Goal: Task Accomplishment & Management: Complete application form

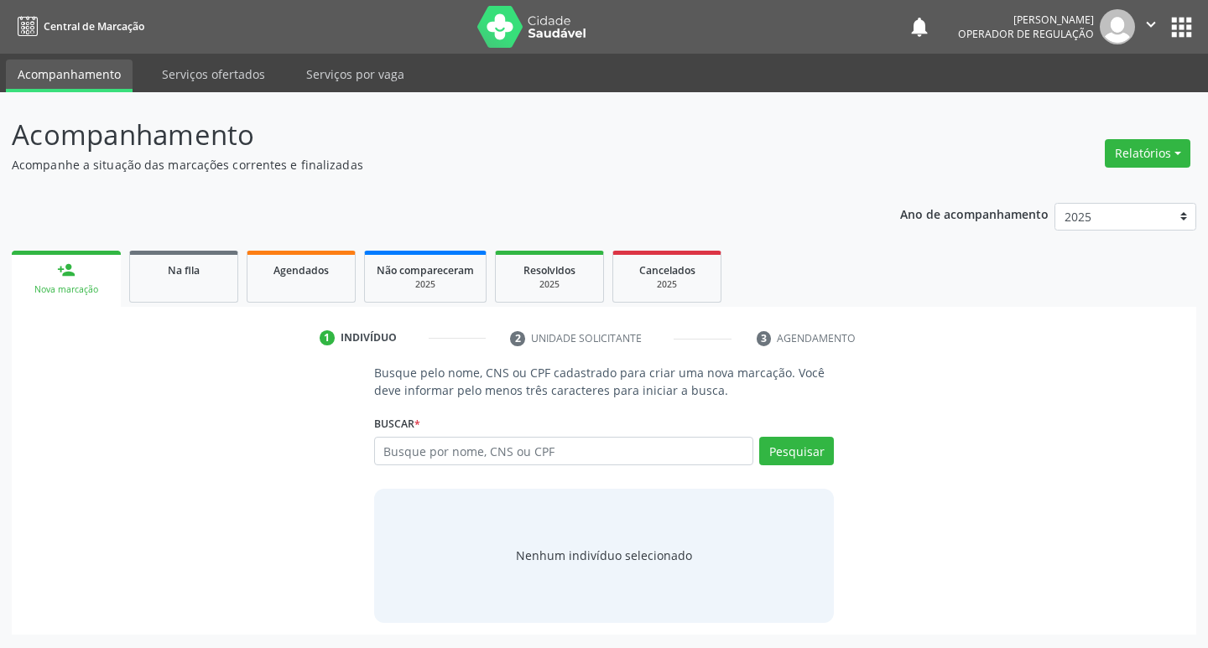
click at [398, 446] on input "text" at bounding box center [564, 451] width 380 height 29
type input "[PERSON_NAME]"
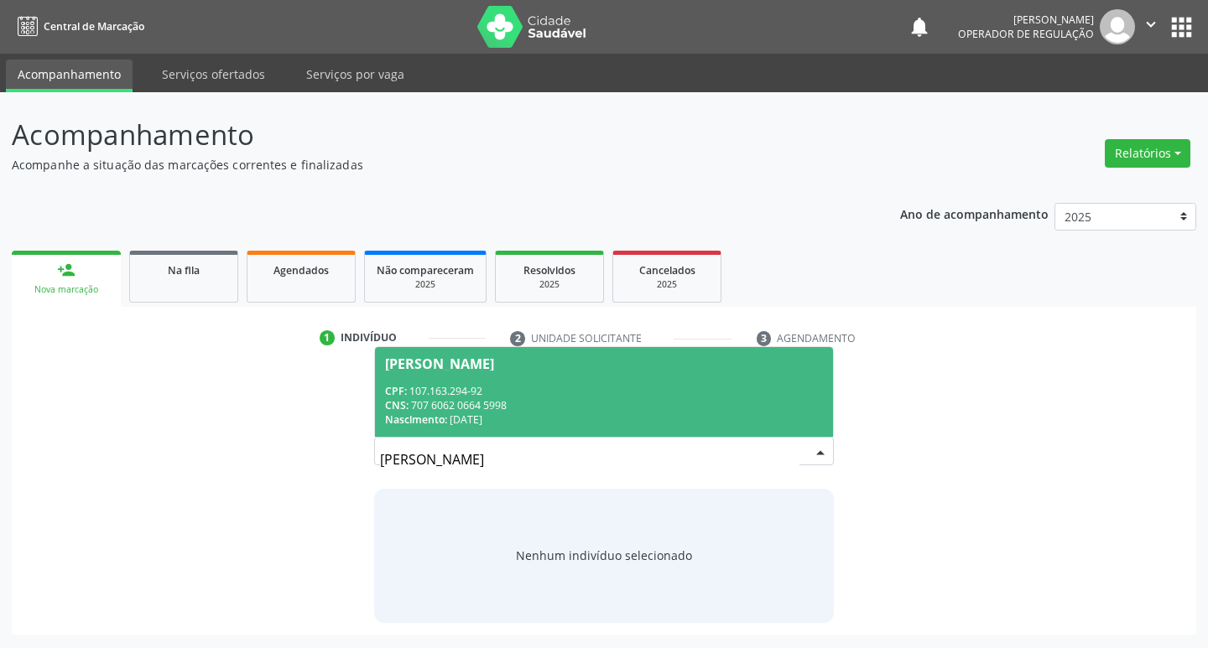
click at [801, 418] on div "Nascimento: [DATE]" at bounding box center [604, 420] width 439 height 14
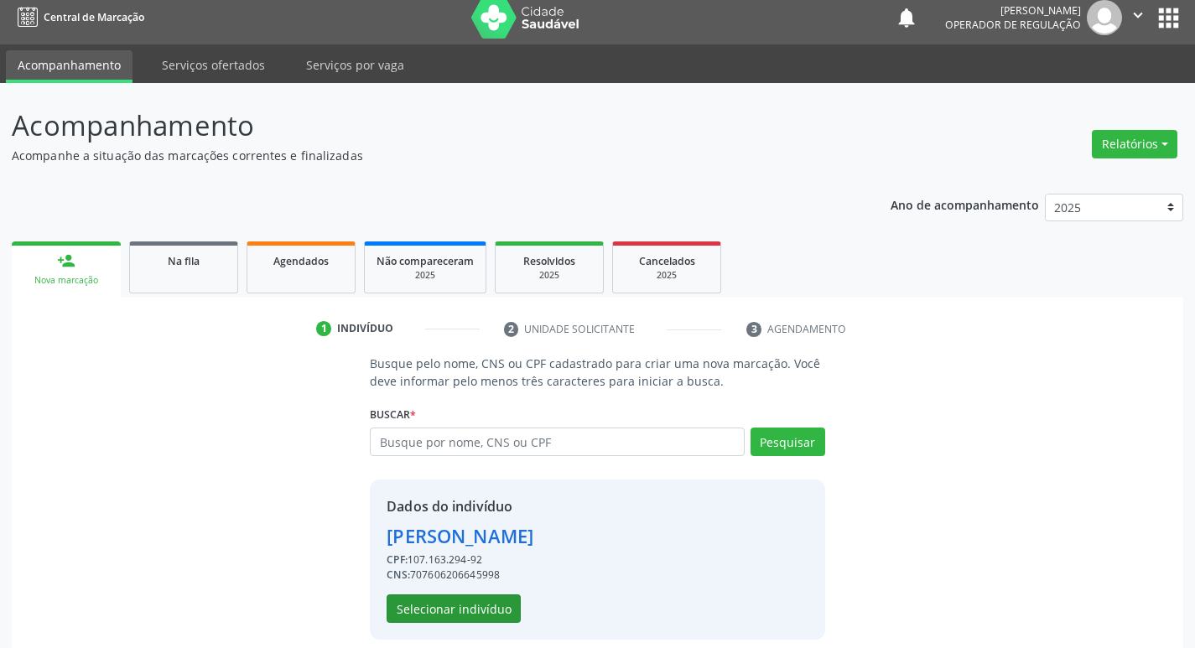
scroll to position [24, 0]
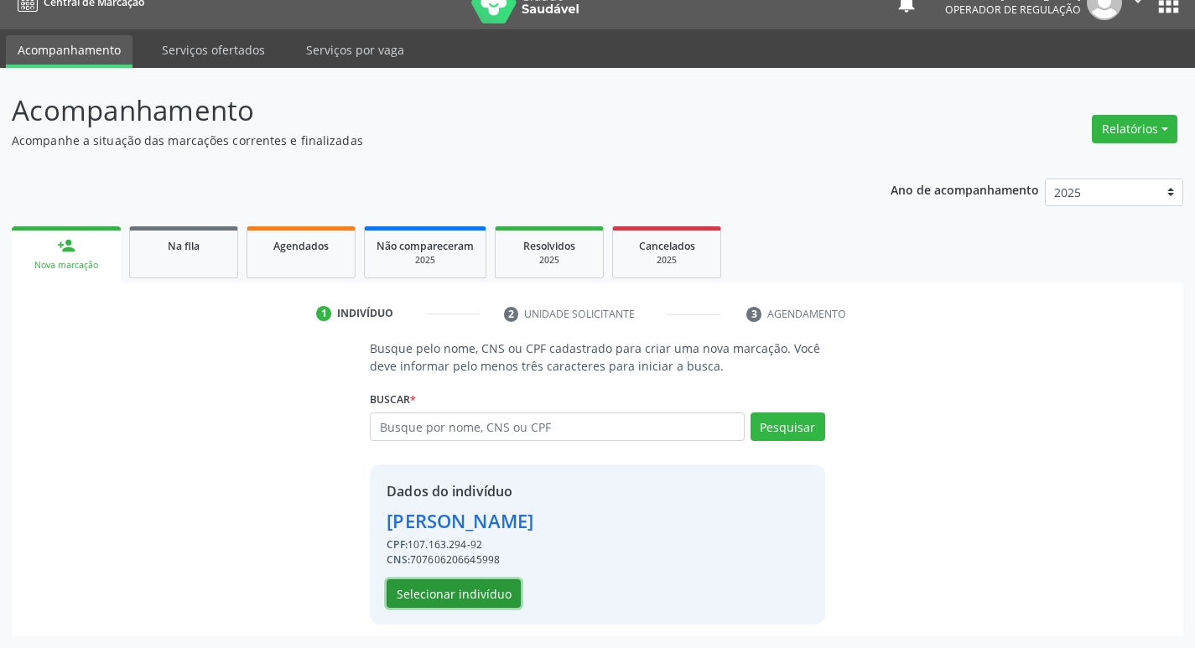
click at [479, 599] on button "Selecionar indivíduo" at bounding box center [454, 594] width 134 height 29
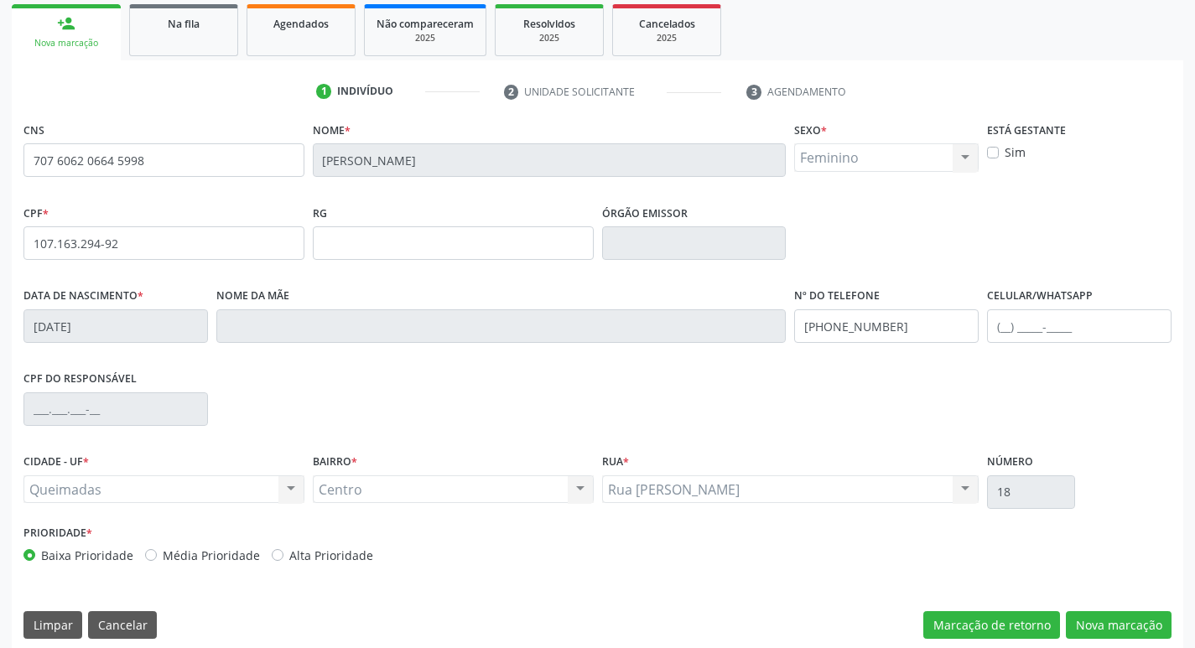
scroll to position [261, 0]
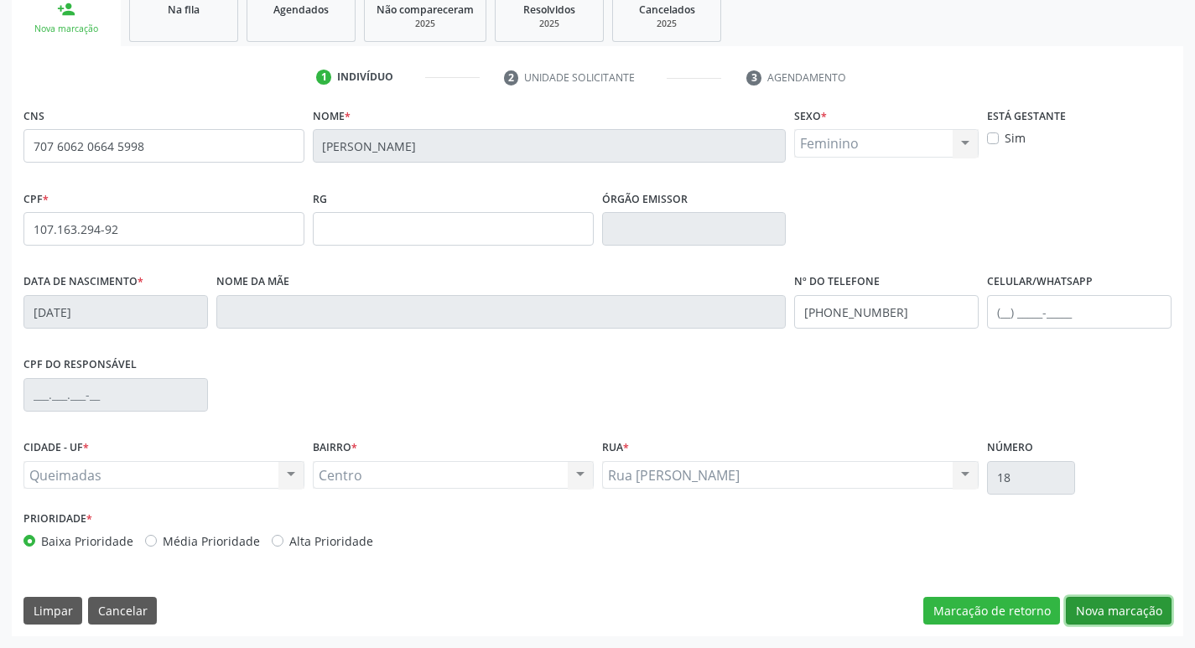
click at [1129, 600] on button "Nova marcação" at bounding box center [1119, 611] width 106 height 29
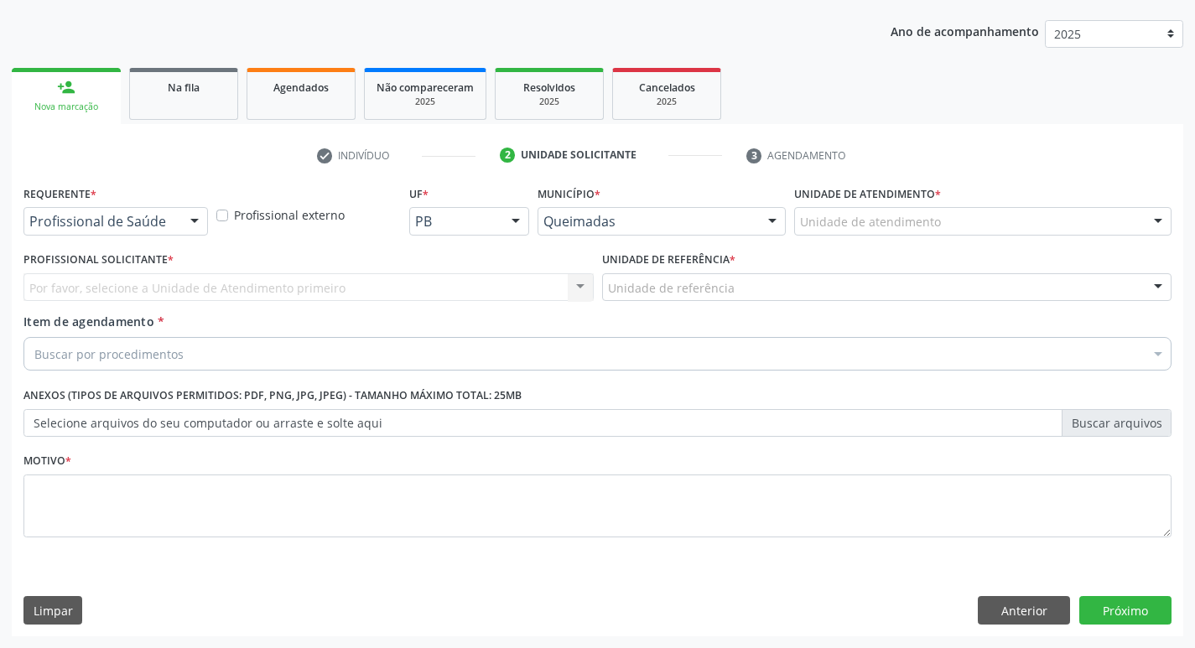
scroll to position [183, 0]
click at [140, 235] on div "Profissional de Saúde Profissional de Saúde Paciente Nenhum resultado encontrad…" at bounding box center [115, 221] width 185 height 29
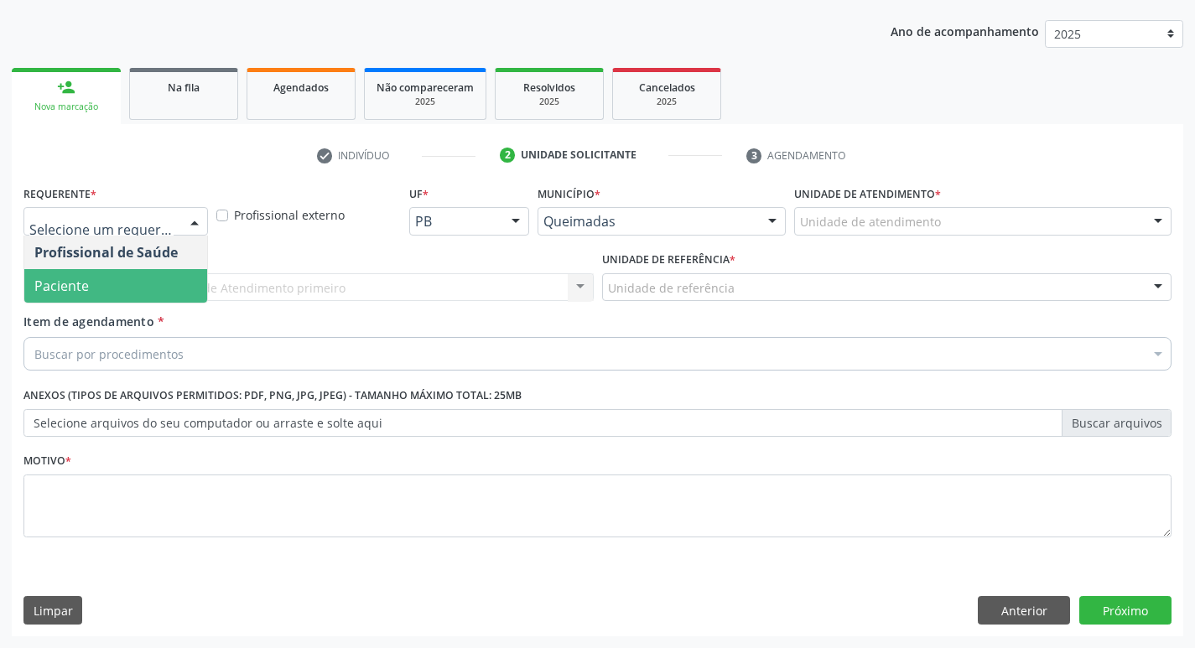
click at [134, 286] on span "Paciente" at bounding box center [115, 286] width 183 height 34
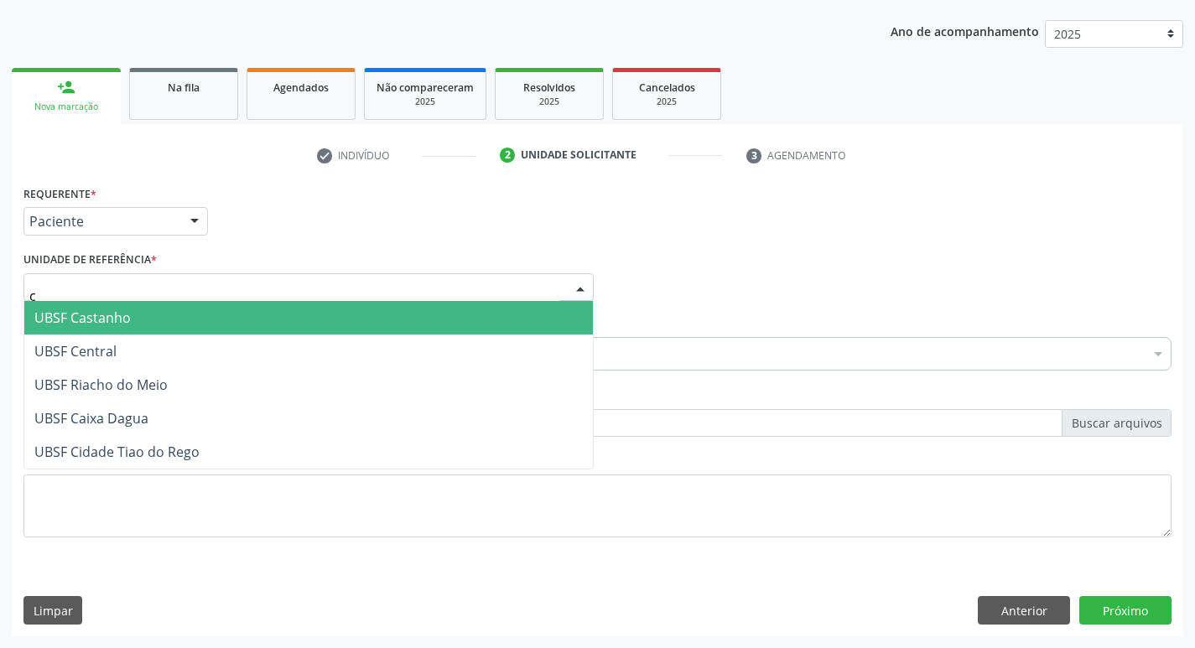
type input "ce"
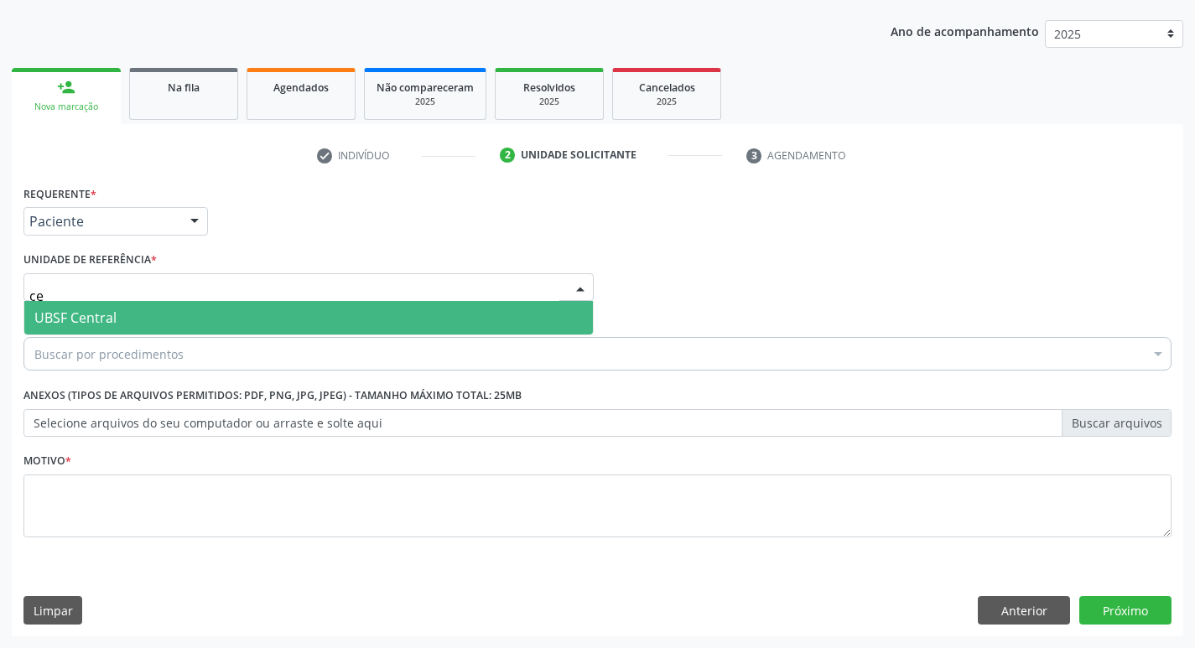
click at [141, 314] on span "UBSF Central" at bounding box center [308, 318] width 569 height 34
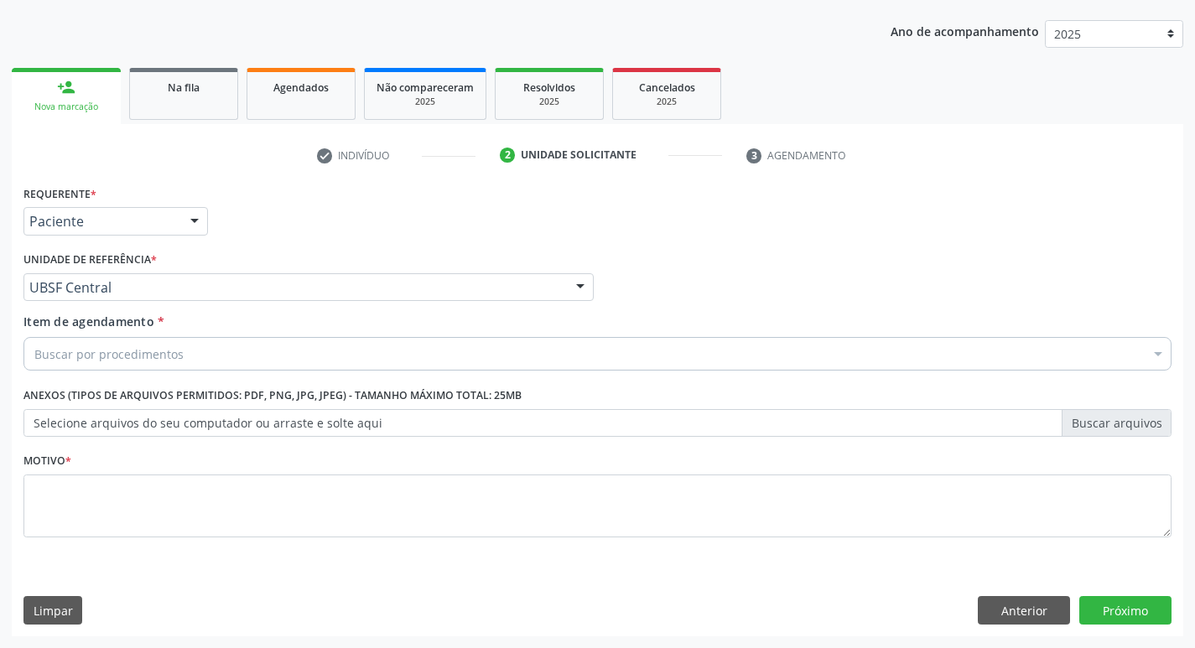
click at [145, 341] on div "Buscar por procedimentos" at bounding box center [597, 354] width 1148 height 34
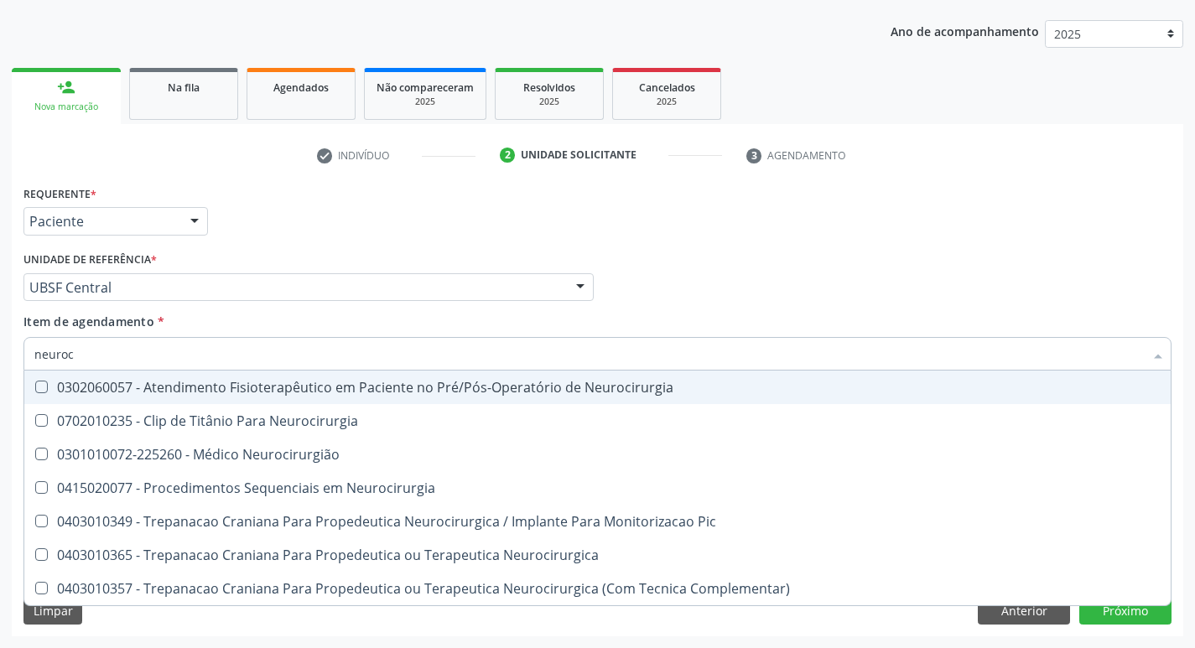
type input "neuroci"
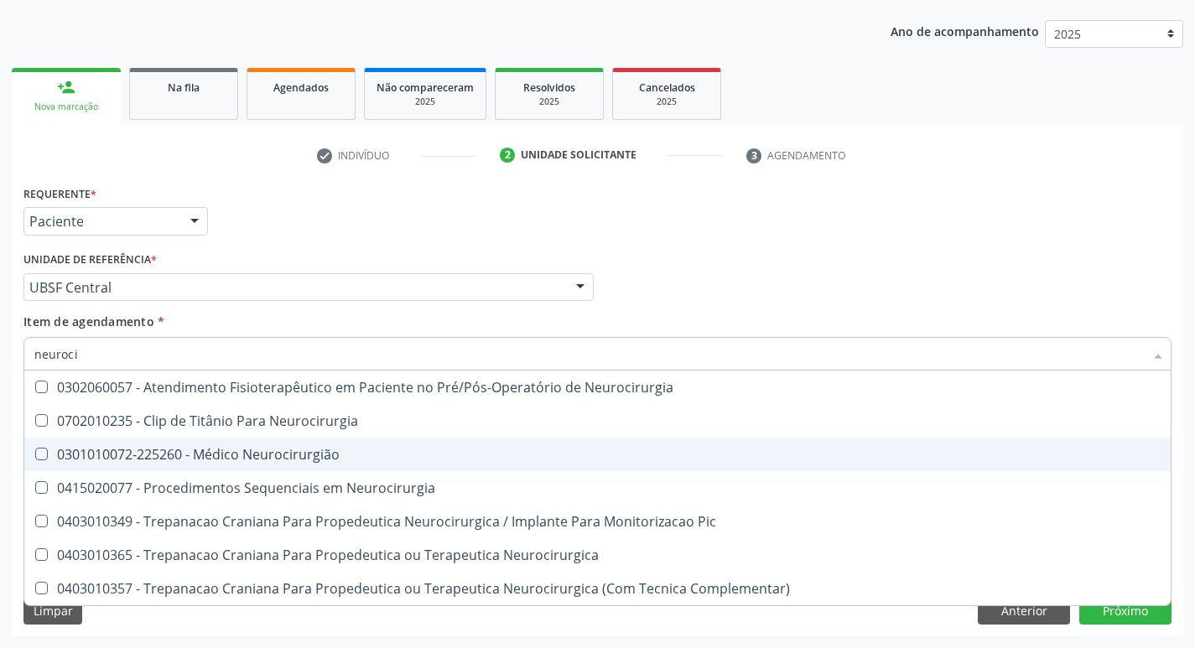
click at [240, 452] on div "0301010072-225260 - Médico Neurocirurgião" at bounding box center [597, 454] width 1126 height 13
checkbox Neurocirurgião "true"
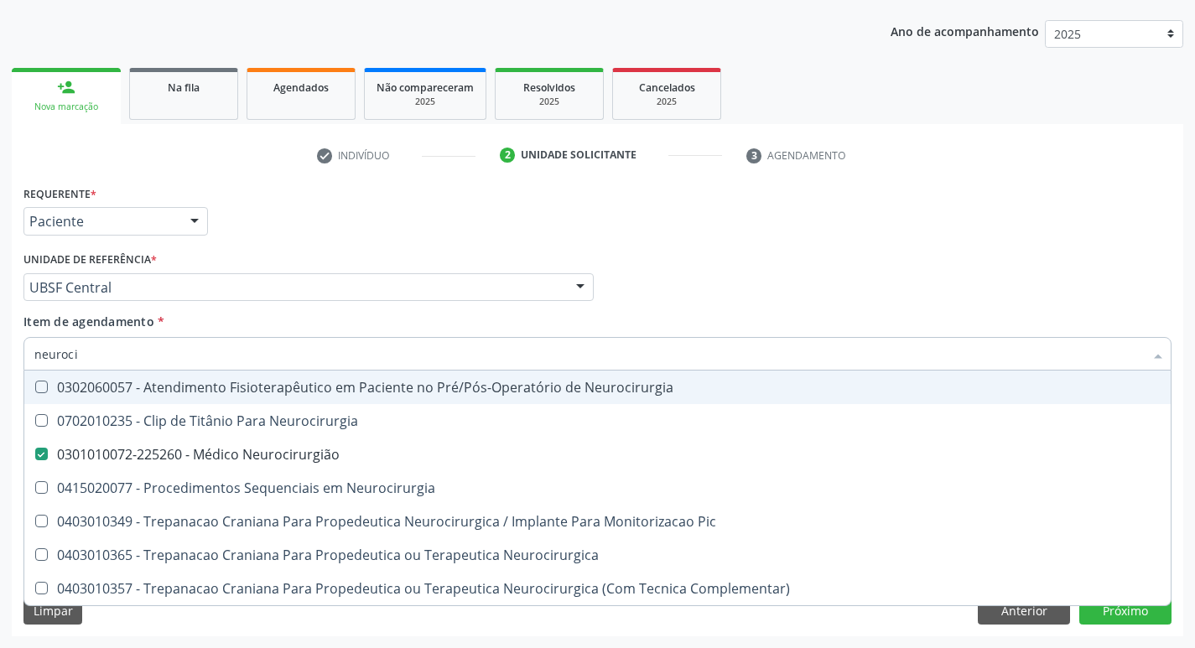
click at [618, 192] on div "Requerente * Paciente Profissional de Saúde Paciente Nenhum resultado encontrad…" at bounding box center [597, 213] width 1157 height 65
checkbox Neurocirurgia "true"
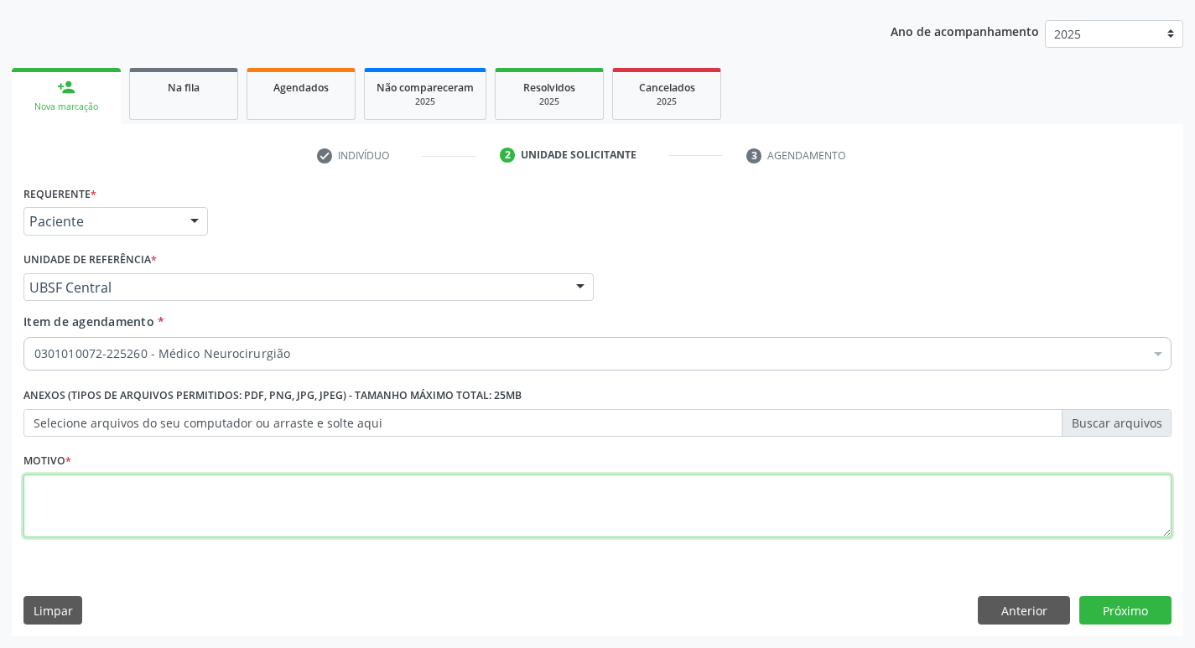
click at [123, 496] on textarea at bounding box center [597, 507] width 1148 height 64
type textarea "avaaaa"
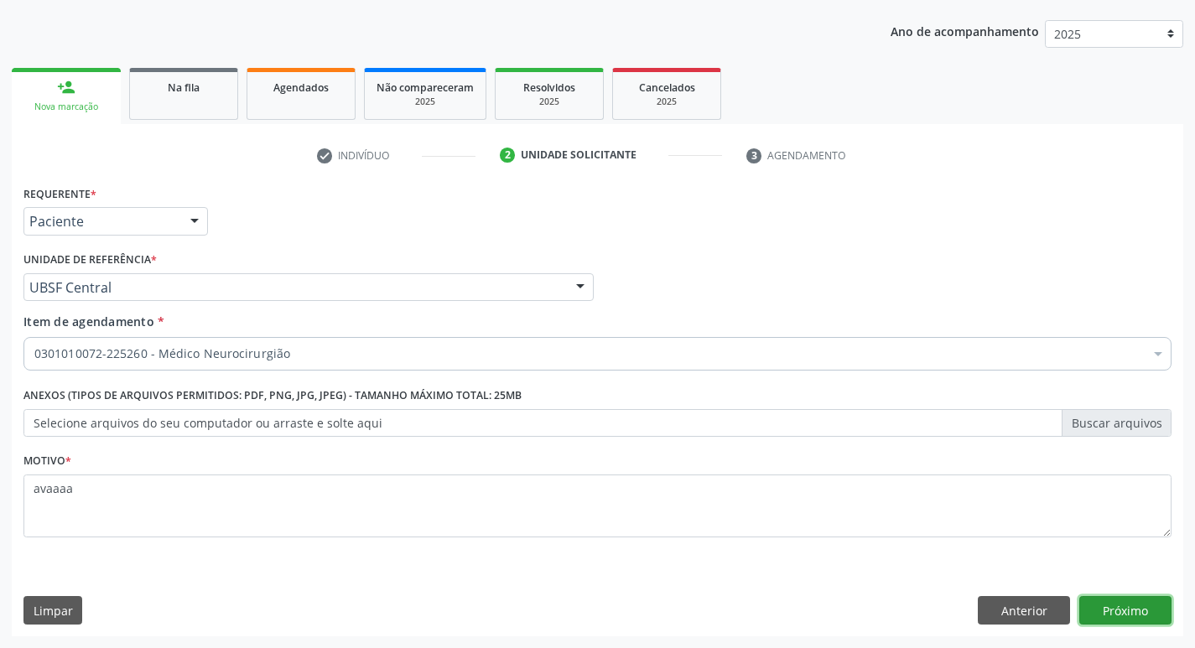
click at [1098, 610] on button "Próximo" at bounding box center [1125, 610] width 92 height 29
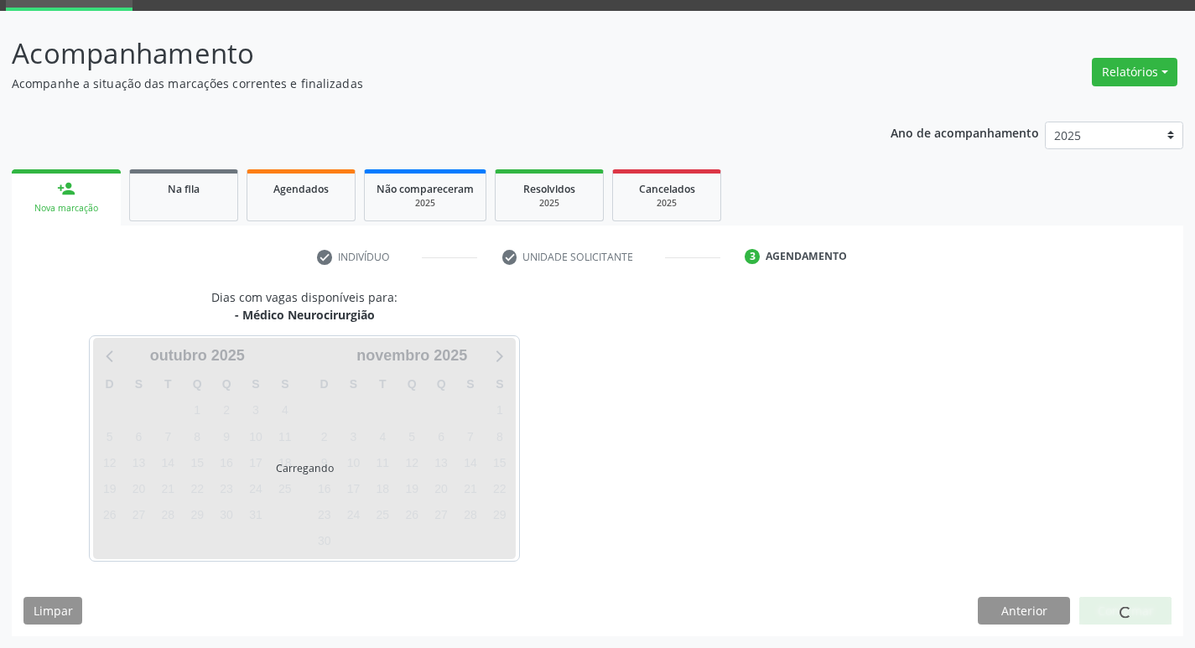
scroll to position [81, 0]
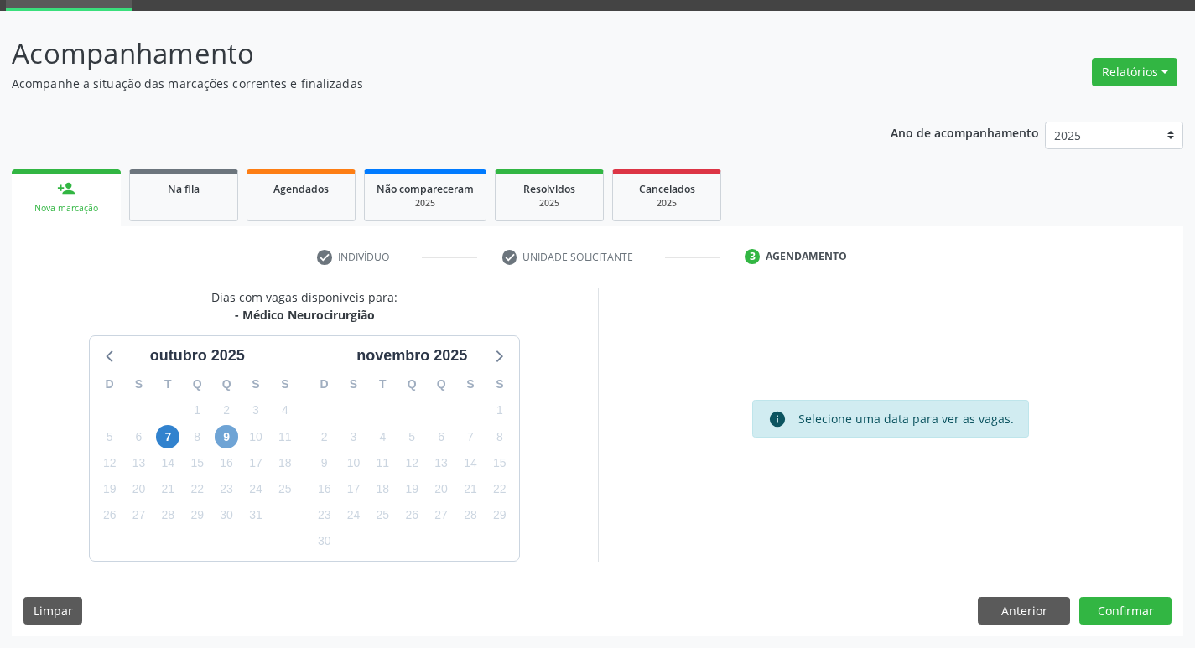
click at [228, 444] on span "9" at bounding box center [226, 436] width 23 height 23
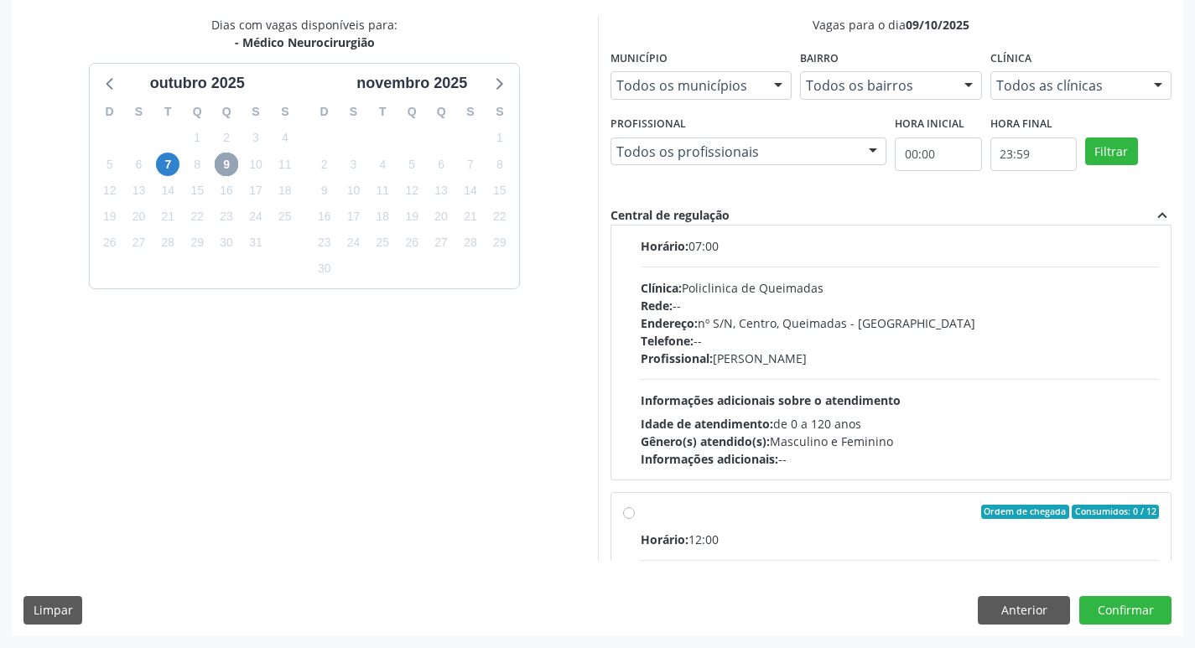
scroll to position [0, 0]
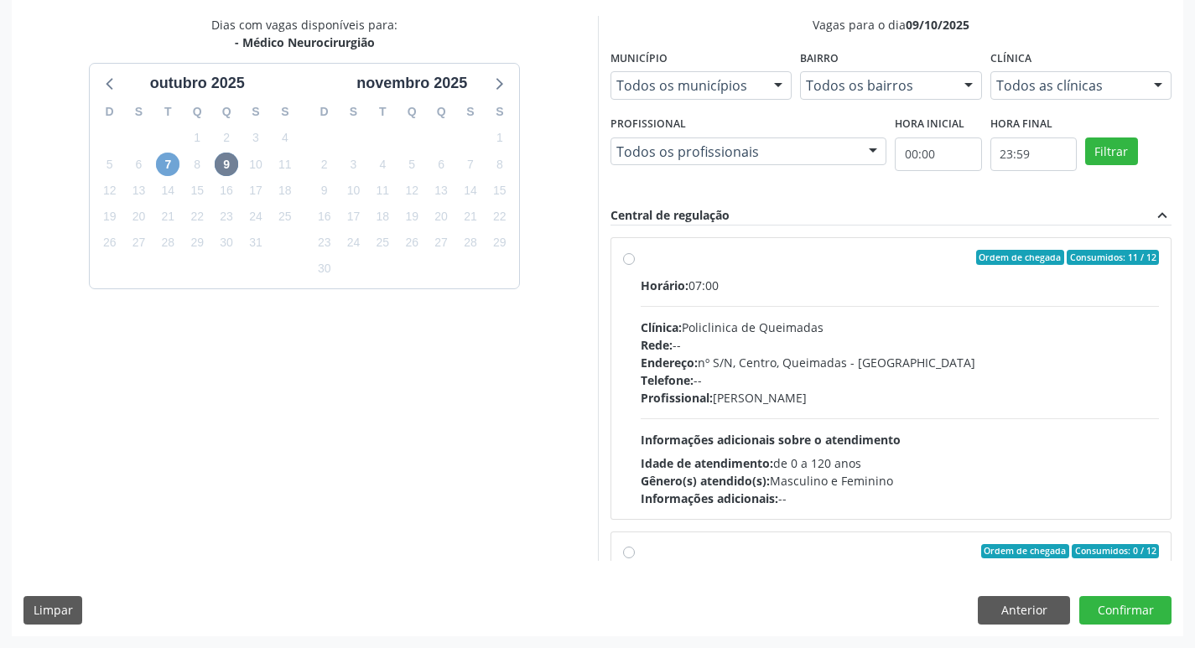
click at [166, 159] on span "7" at bounding box center [167, 164] width 23 height 23
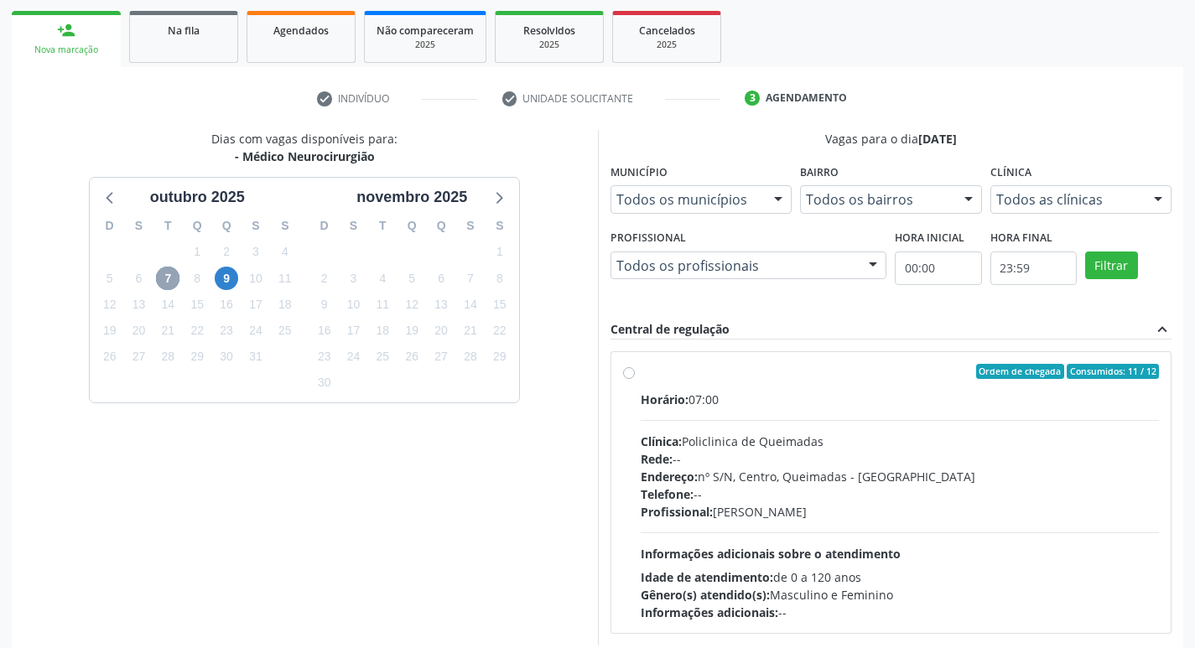
scroll to position [324, 0]
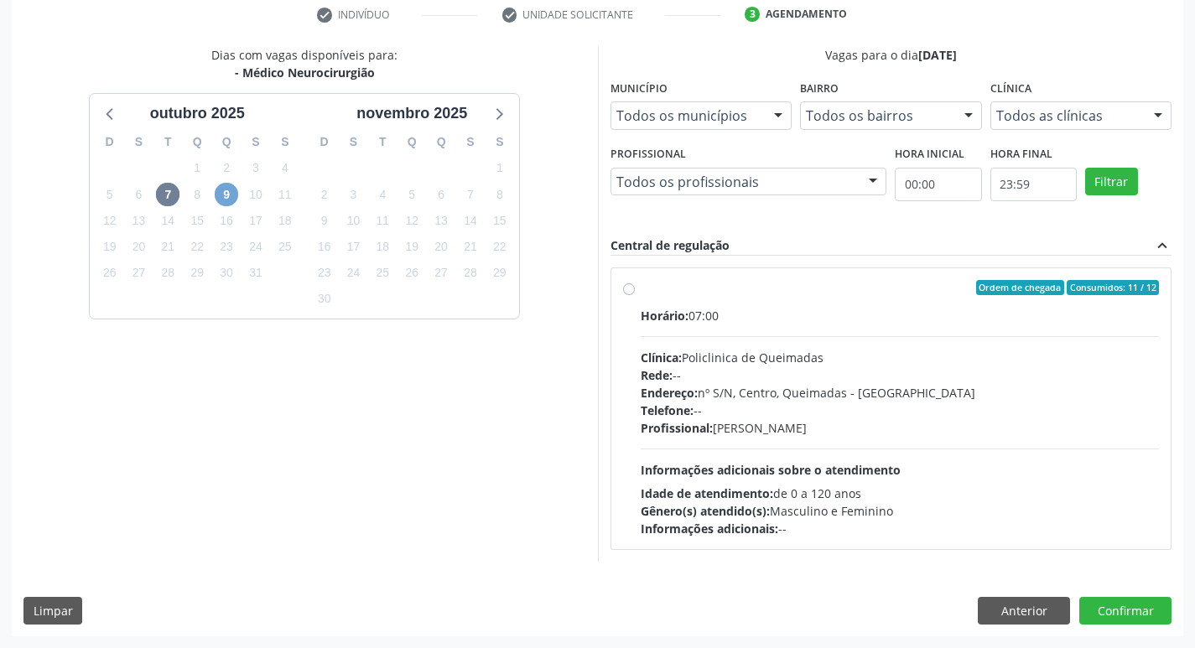
click at [225, 188] on span "9" at bounding box center [226, 194] width 23 height 23
